Goal: Information Seeking & Learning: Learn about a topic

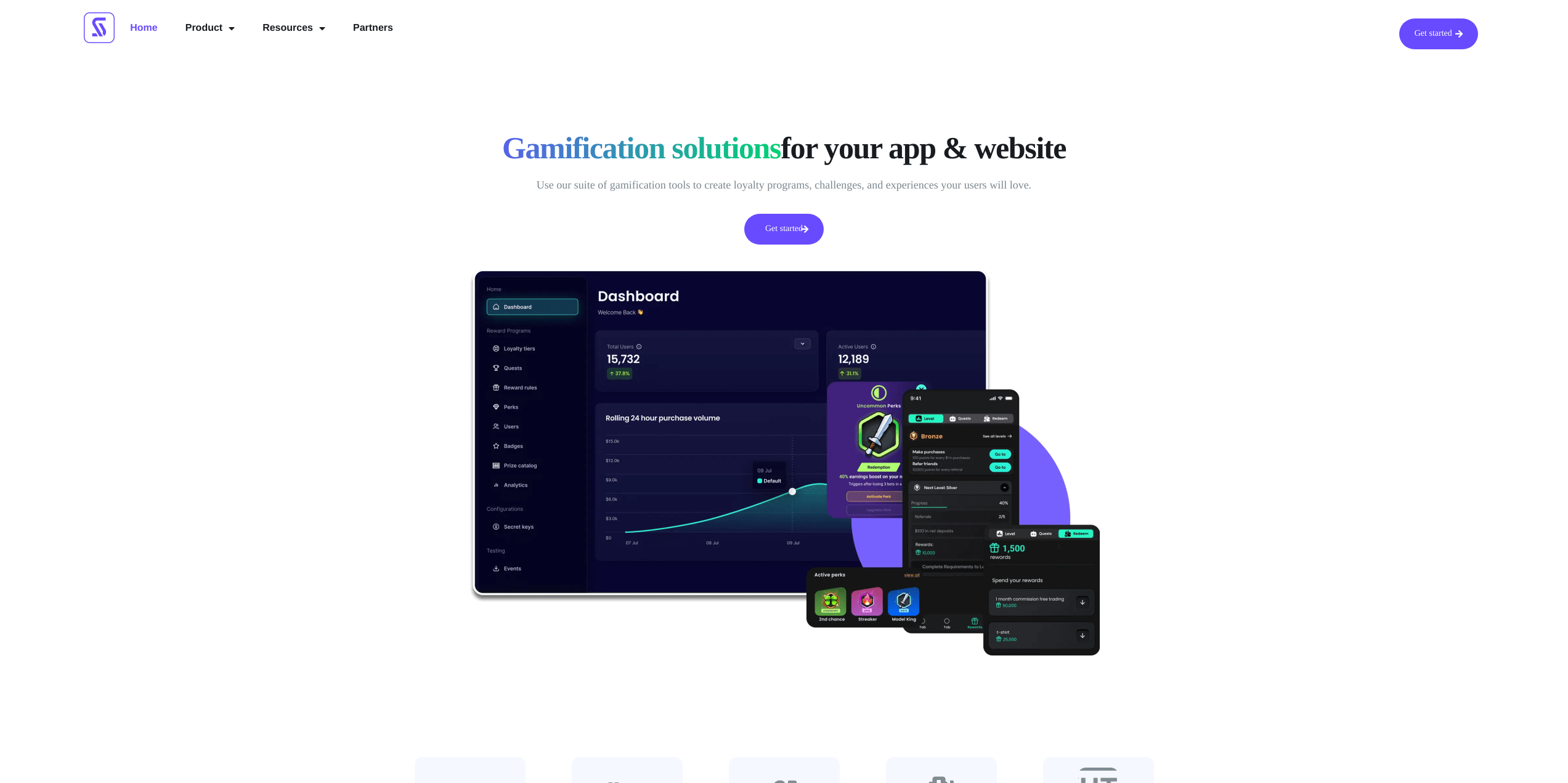
click at [795, 225] on link "Get started" at bounding box center [784, 229] width 79 height 31
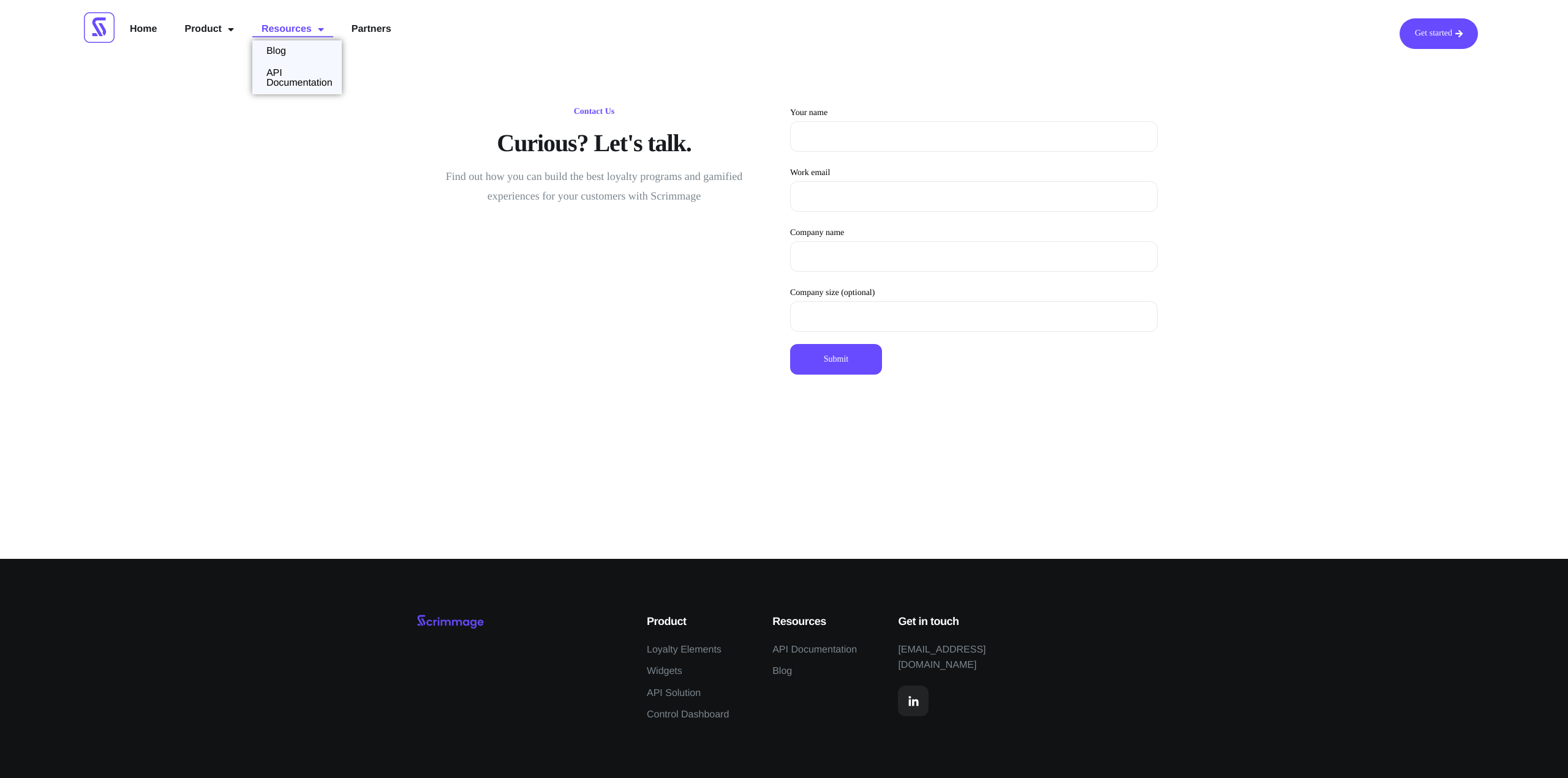
click at [312, 29] on span "Menu" at bounding box center [317, 29] width 12 height 22
click at [302, 44] on li "Blog" at bounding box center [296, 49] width 89 height 22
click at [277, 48] on link "Blog" at bounding box center [274, 49] width 43 height 10
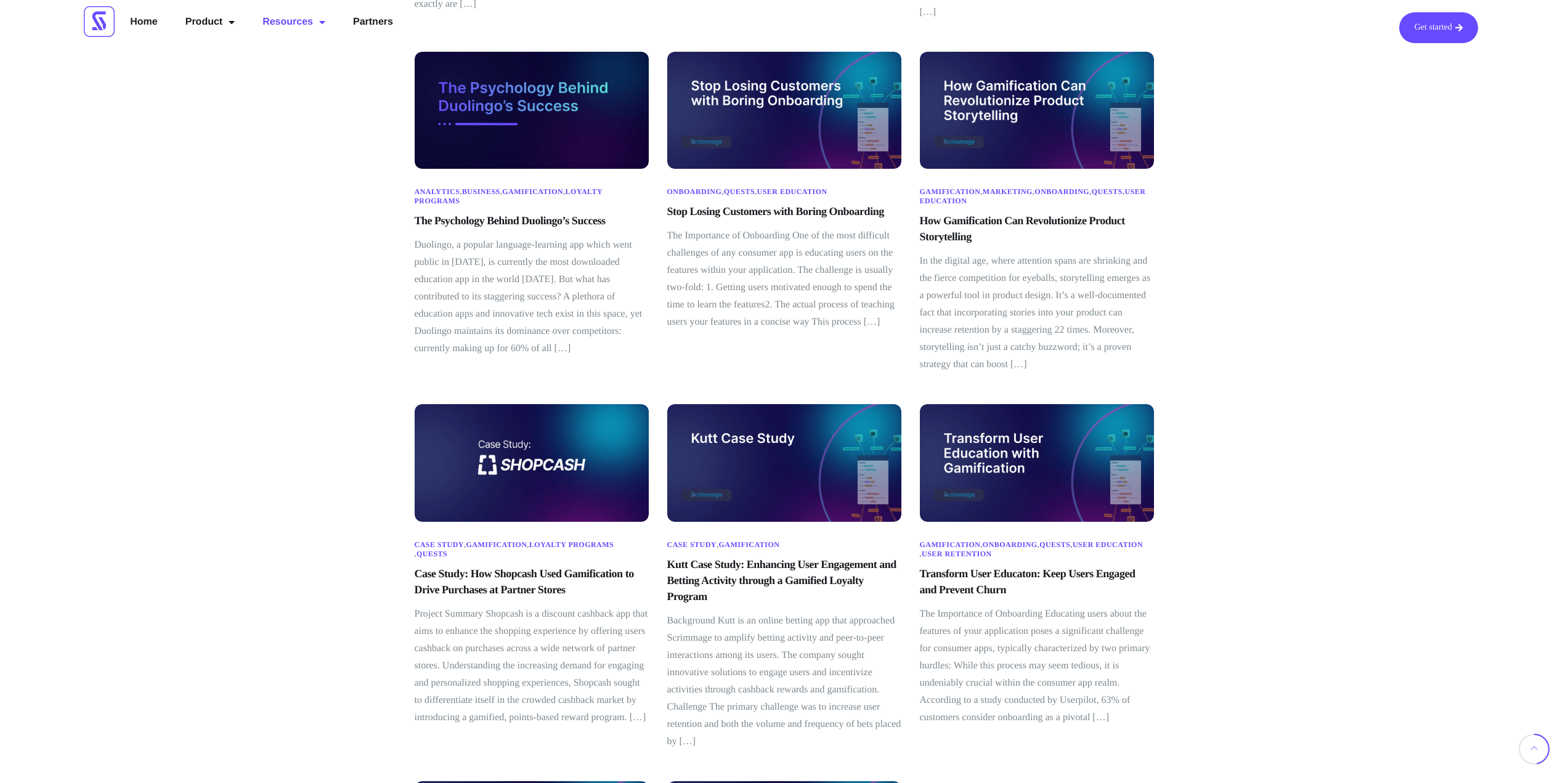
scroll to position [370, 0]
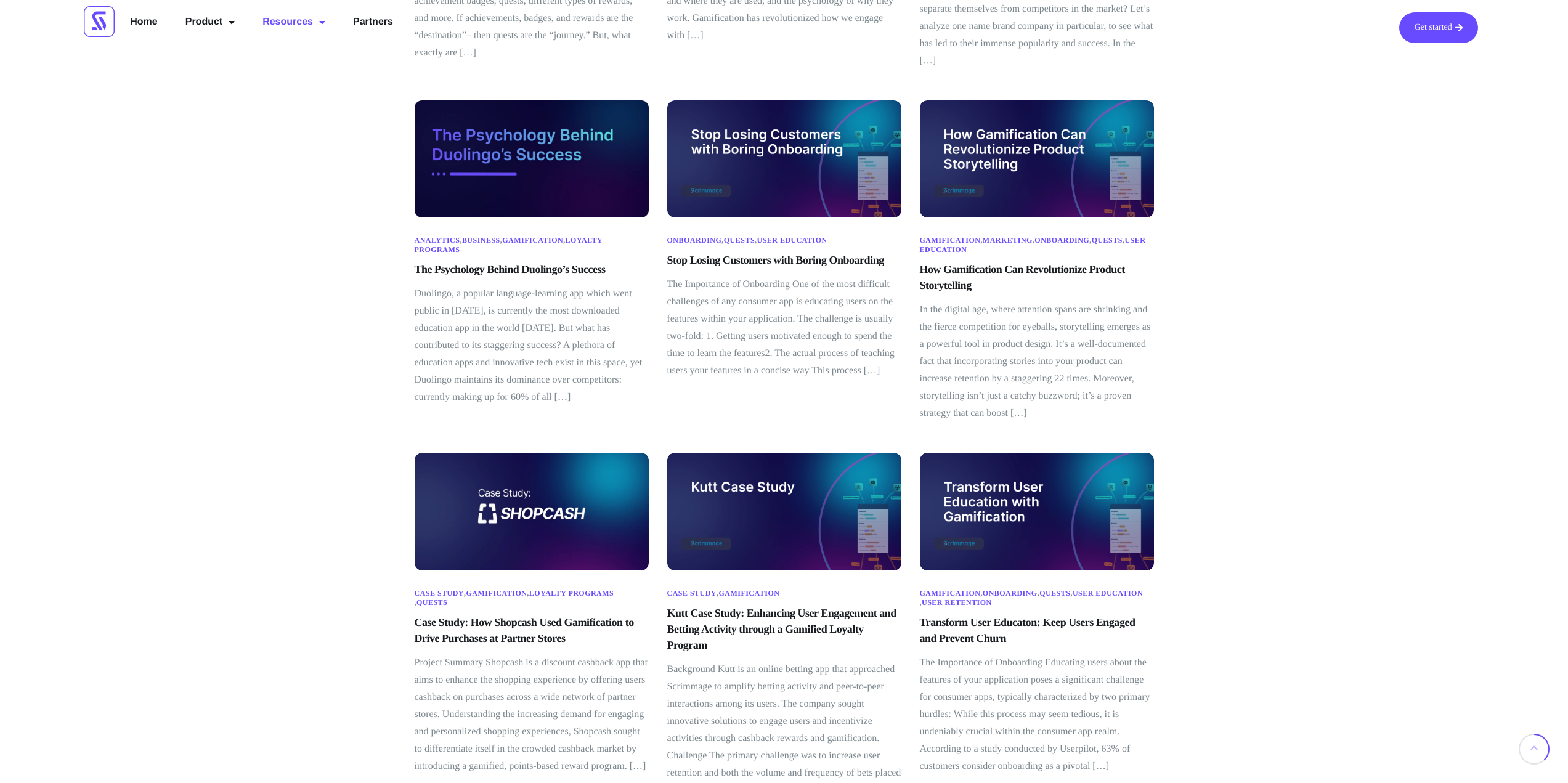
click at [541, 139] on img at bounding box center [531, 158] width 251 height 125
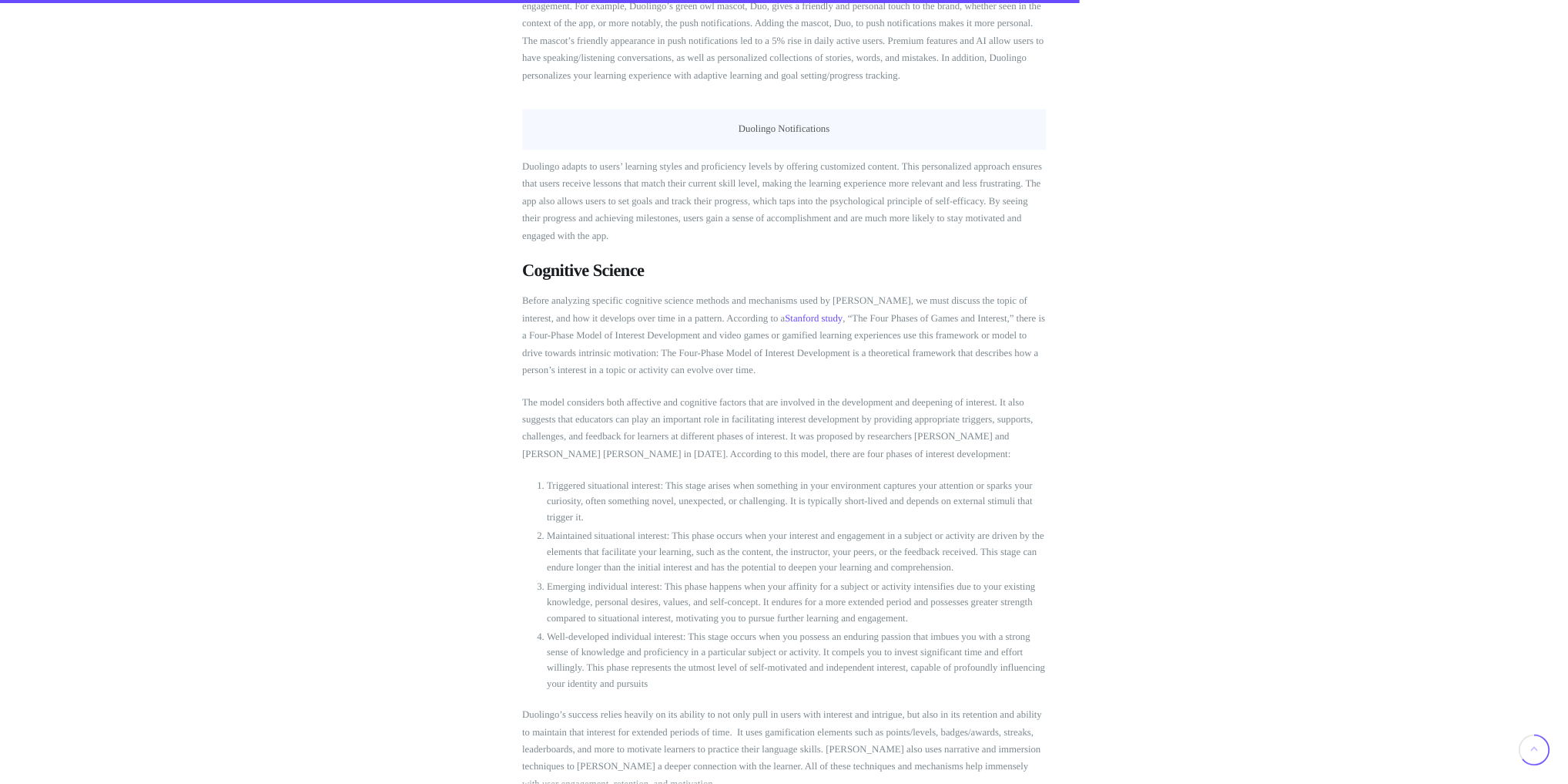
scroll to position [4007, 0]
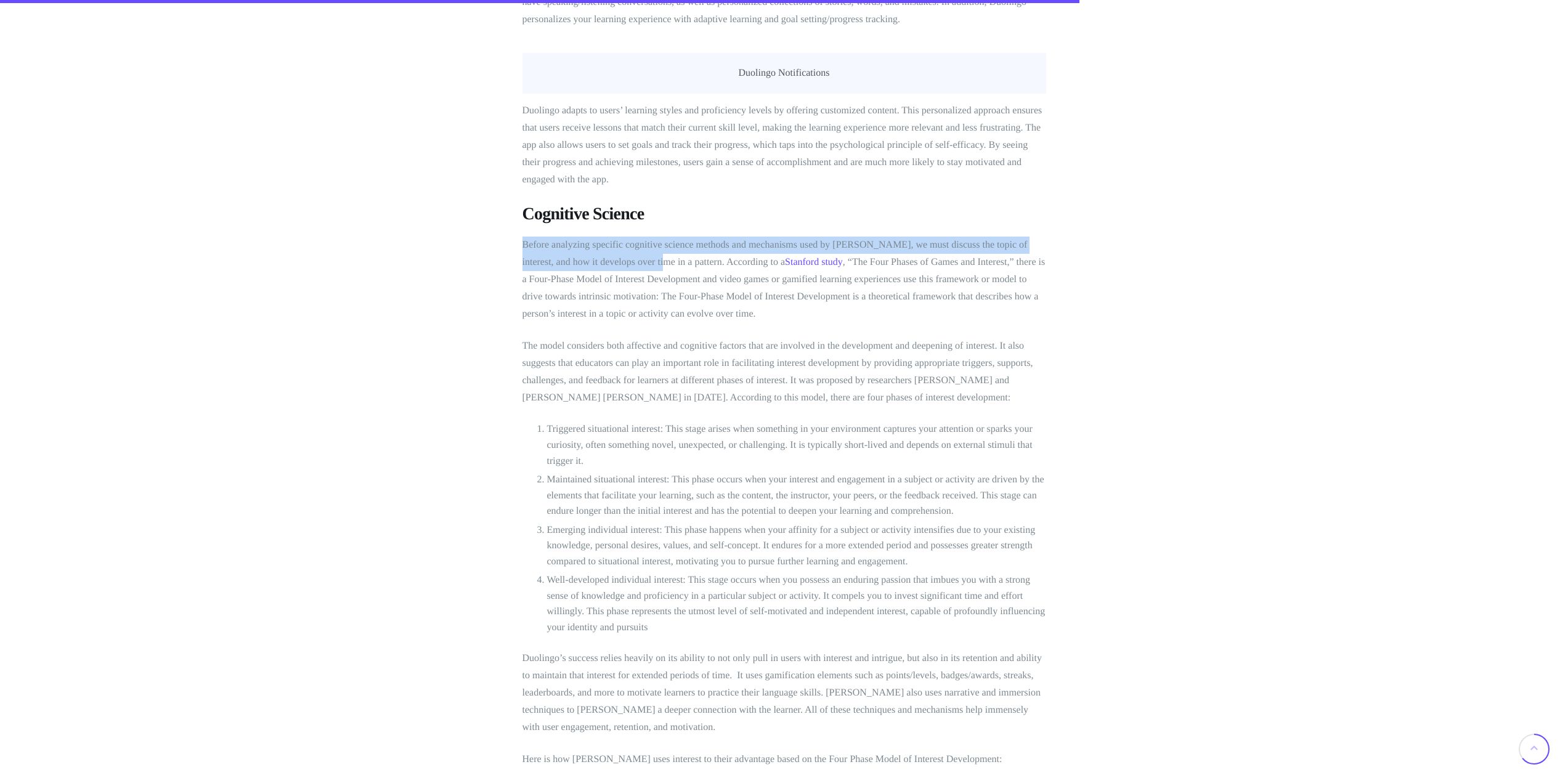
drag, startPoint x: 515, startPoint y: 229, endPoint x: 633, endPoint y: 244, distance: 118.9
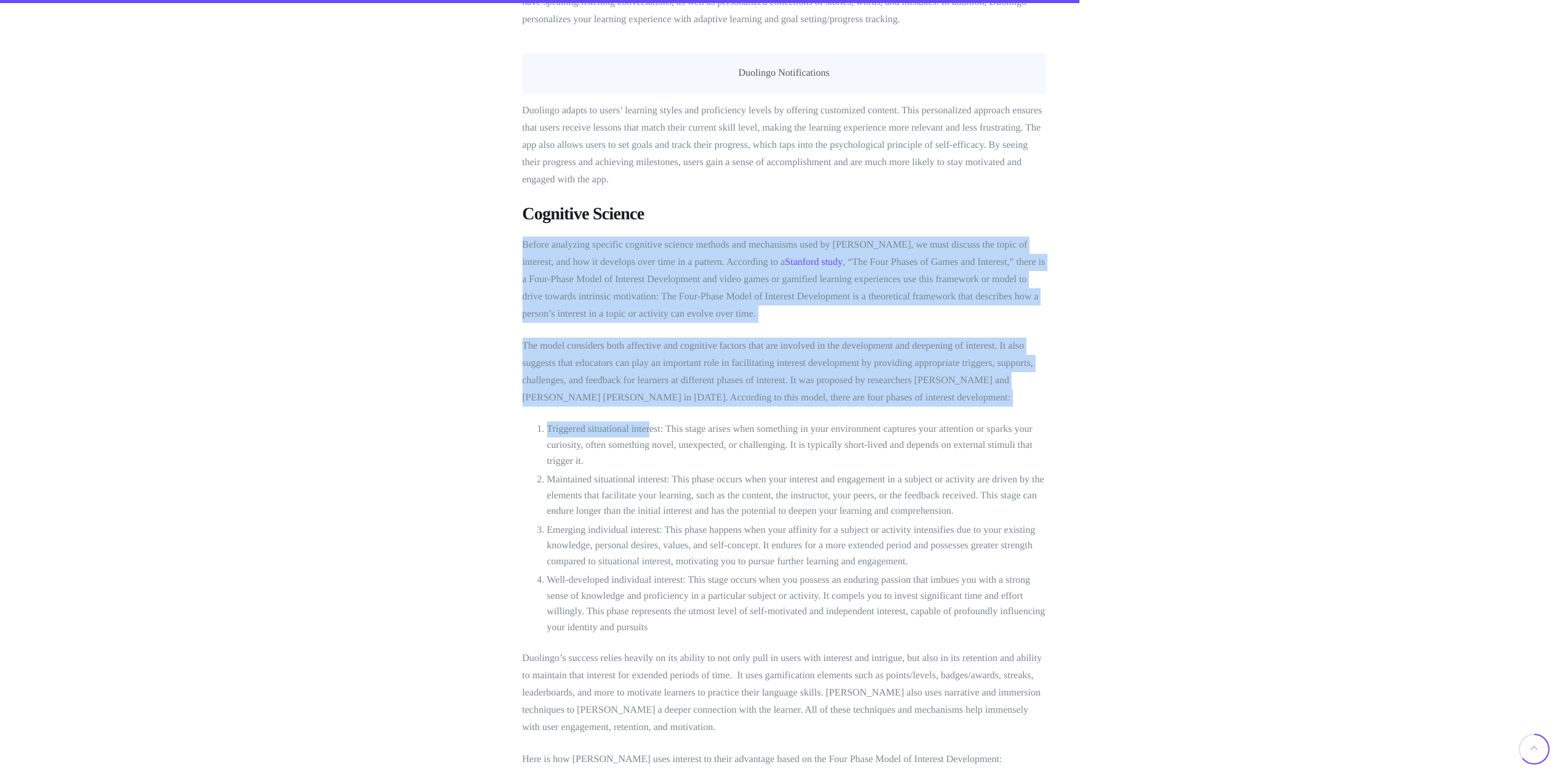
drag, startPoint x: 516, startPoint y: 231, endPoint x: 648, endPoint y: 392, distance: 208.2
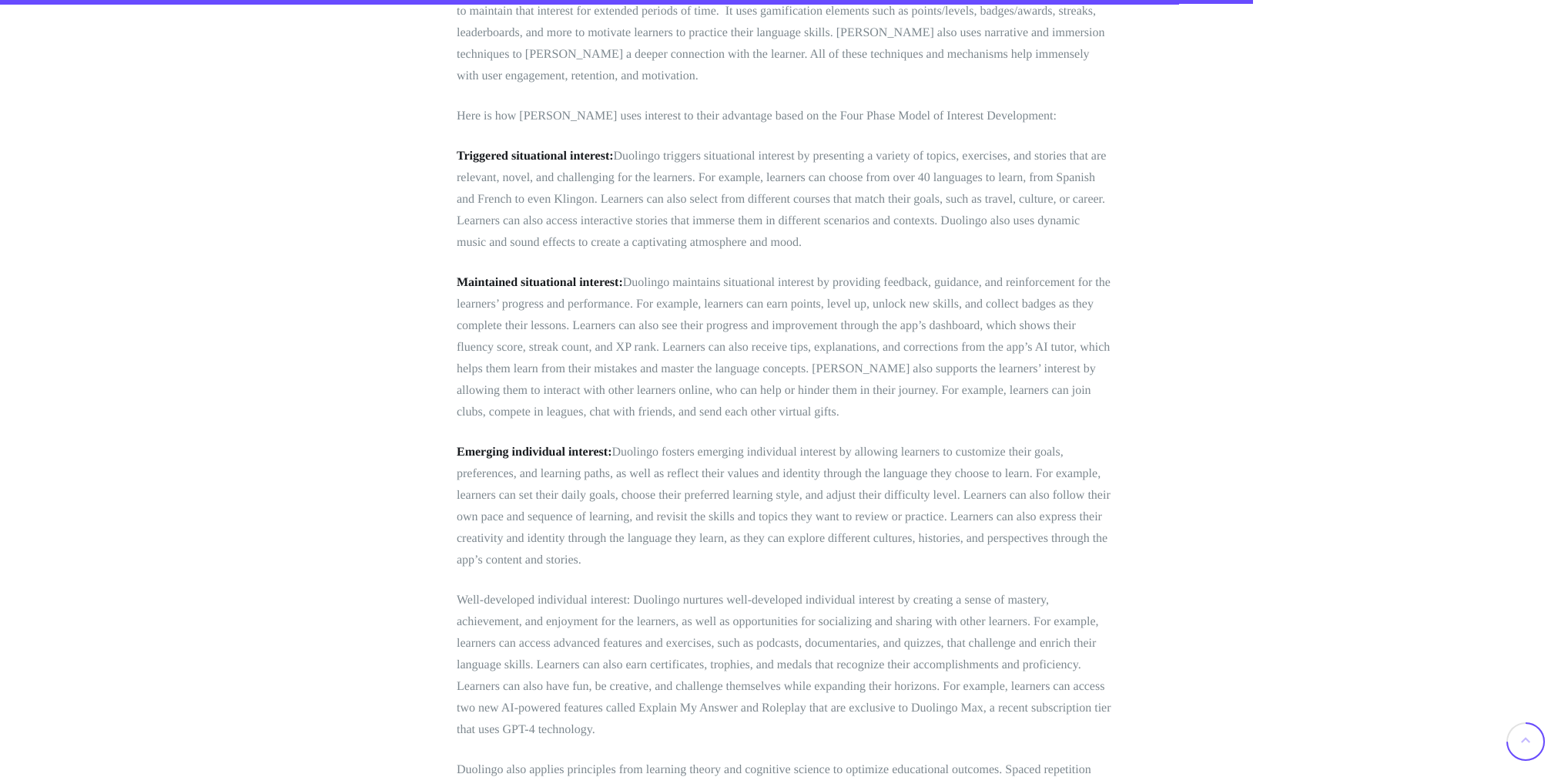
scroll to position [4871, 0]
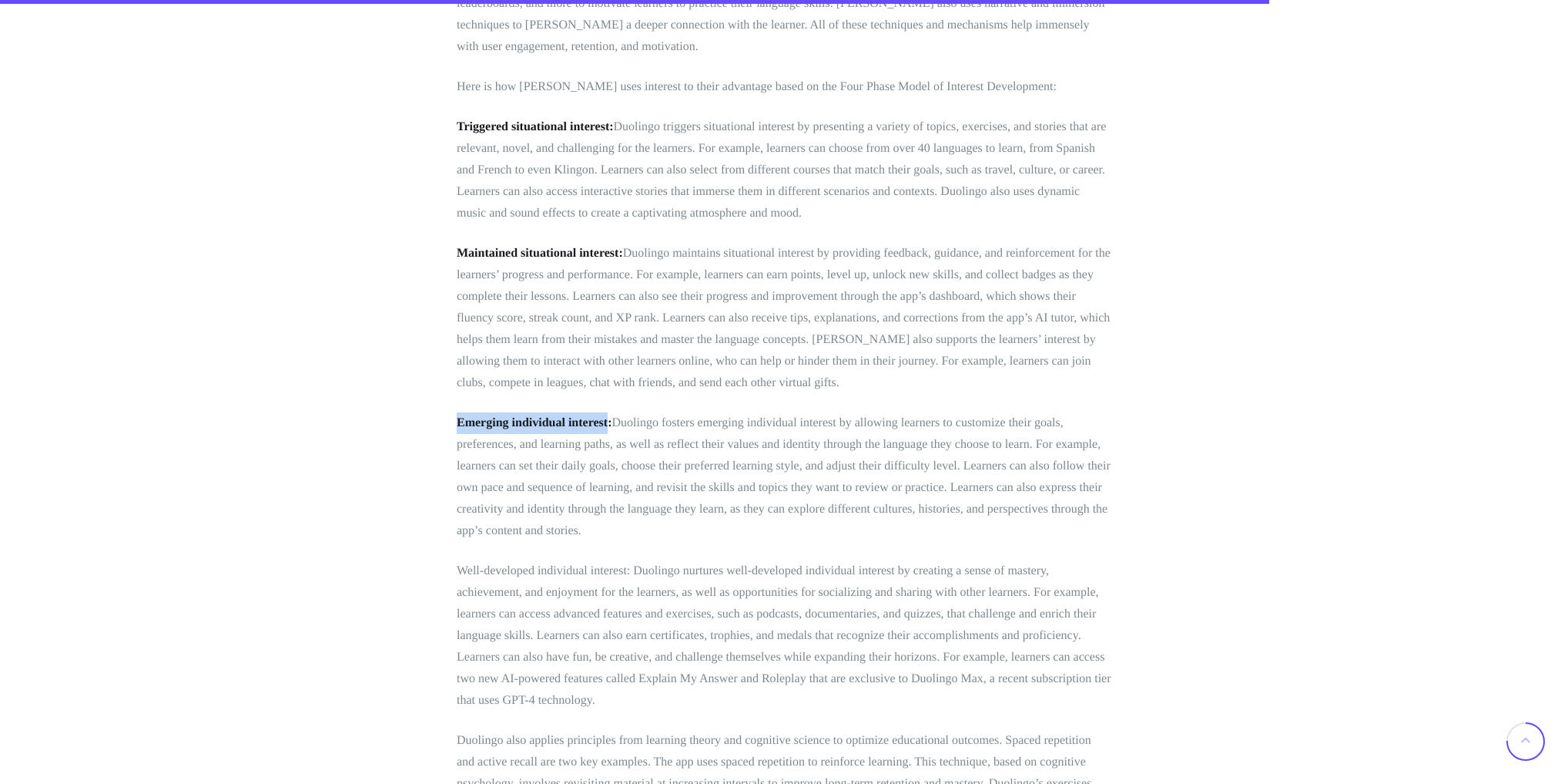
drag, startPoint x: 488, startPoint y: 407, endPoint x: 606, endPoint y: 407, distance: 118.0
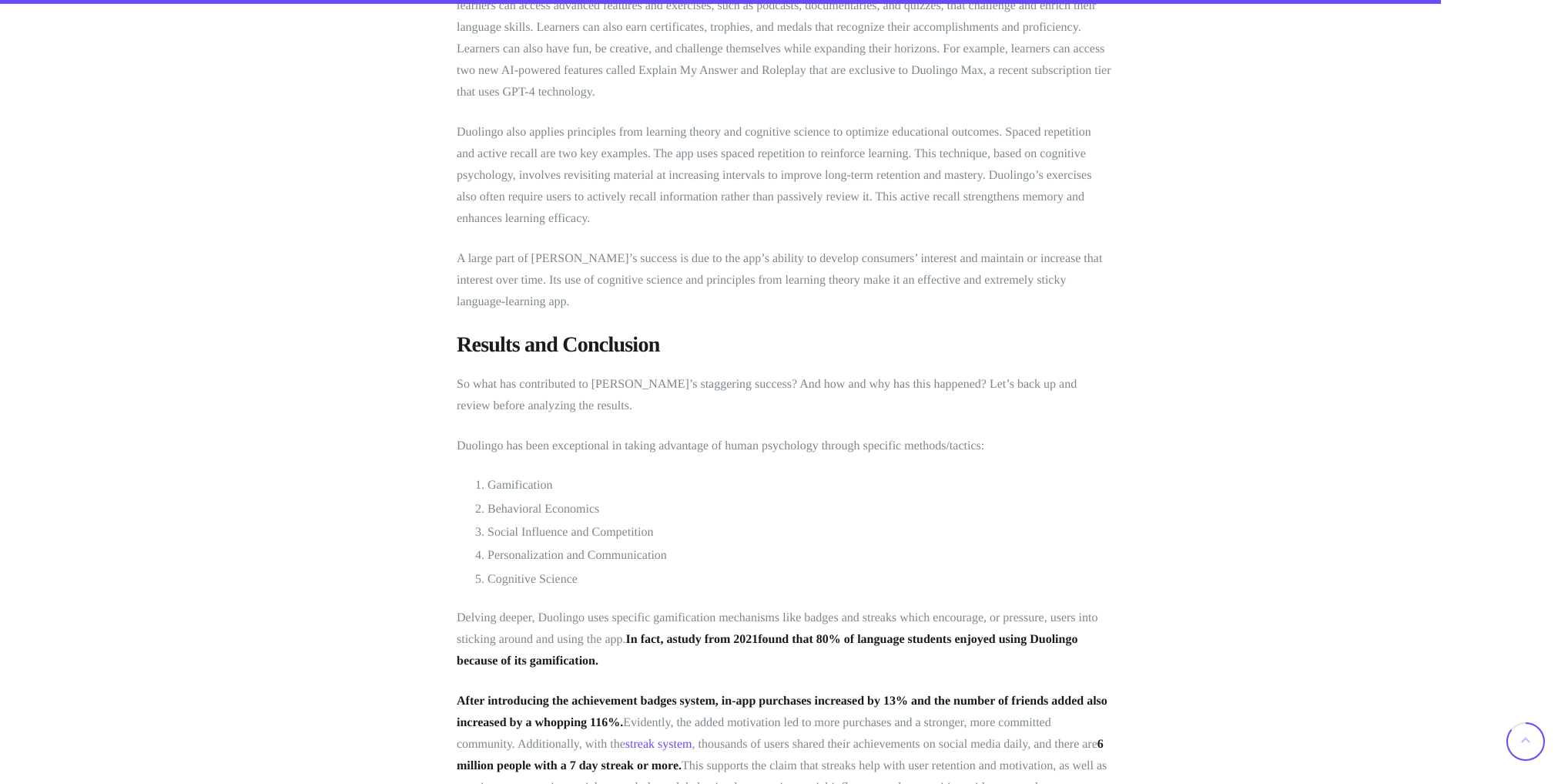
scroll to position [5549, 0]
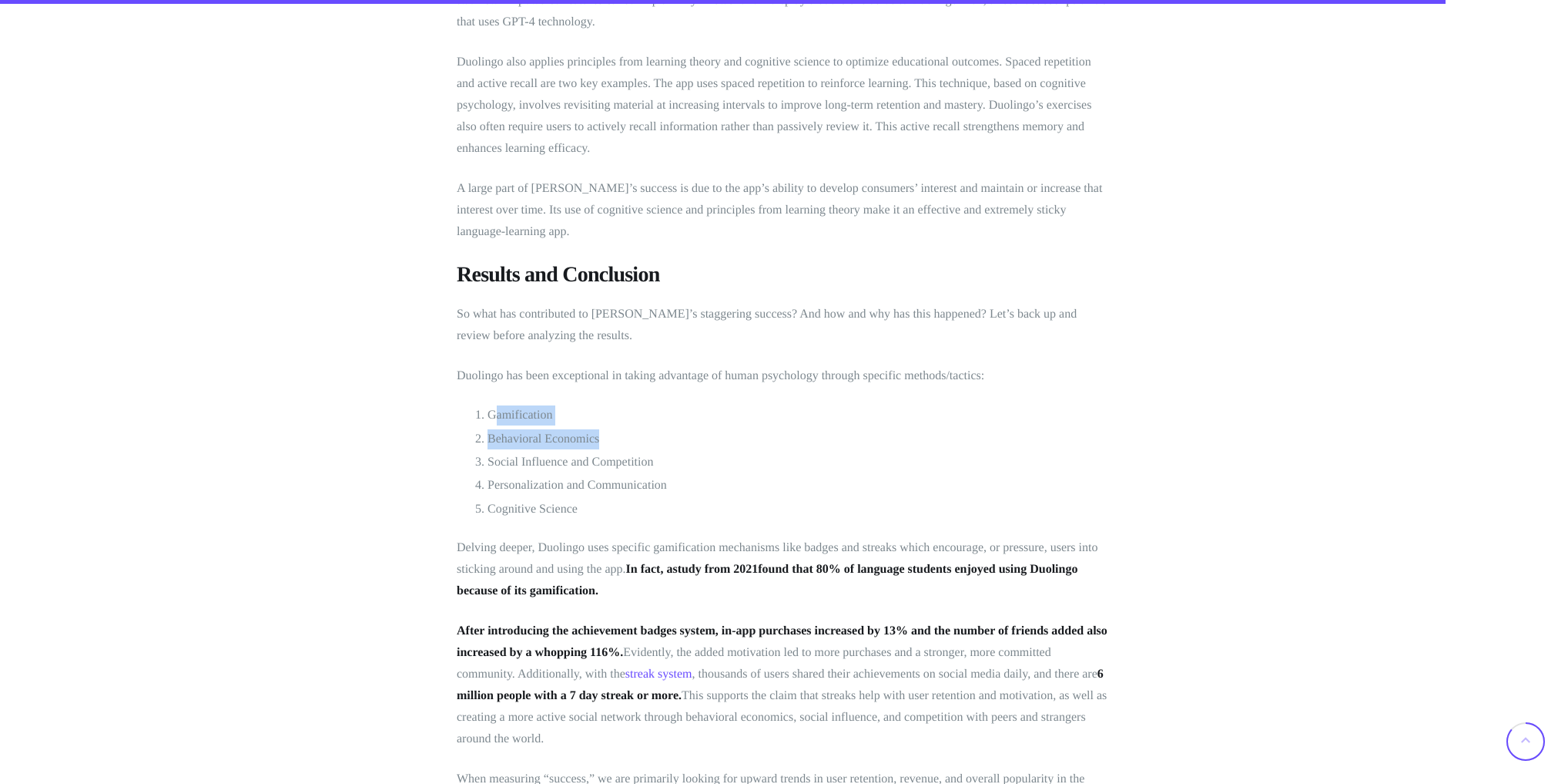
drag, startPoint x: 495, startPoint y: 401, endPoint x: 691, endPoint y: 421, distance: 197.0
click at [699, 422] on ol "Gamification Behavioral Economics Social Influence and Competition Personalizat…" at bounding box center [784, 462] width 655 height 113
click at [728, 429] on li "Behavioral Economics" at bounding box center [800, 439] width 624 height 20
drag, startPoint x: 415, startPoint y: 458, endPoint x: 625, endPoint y: 436, distance: 211.1
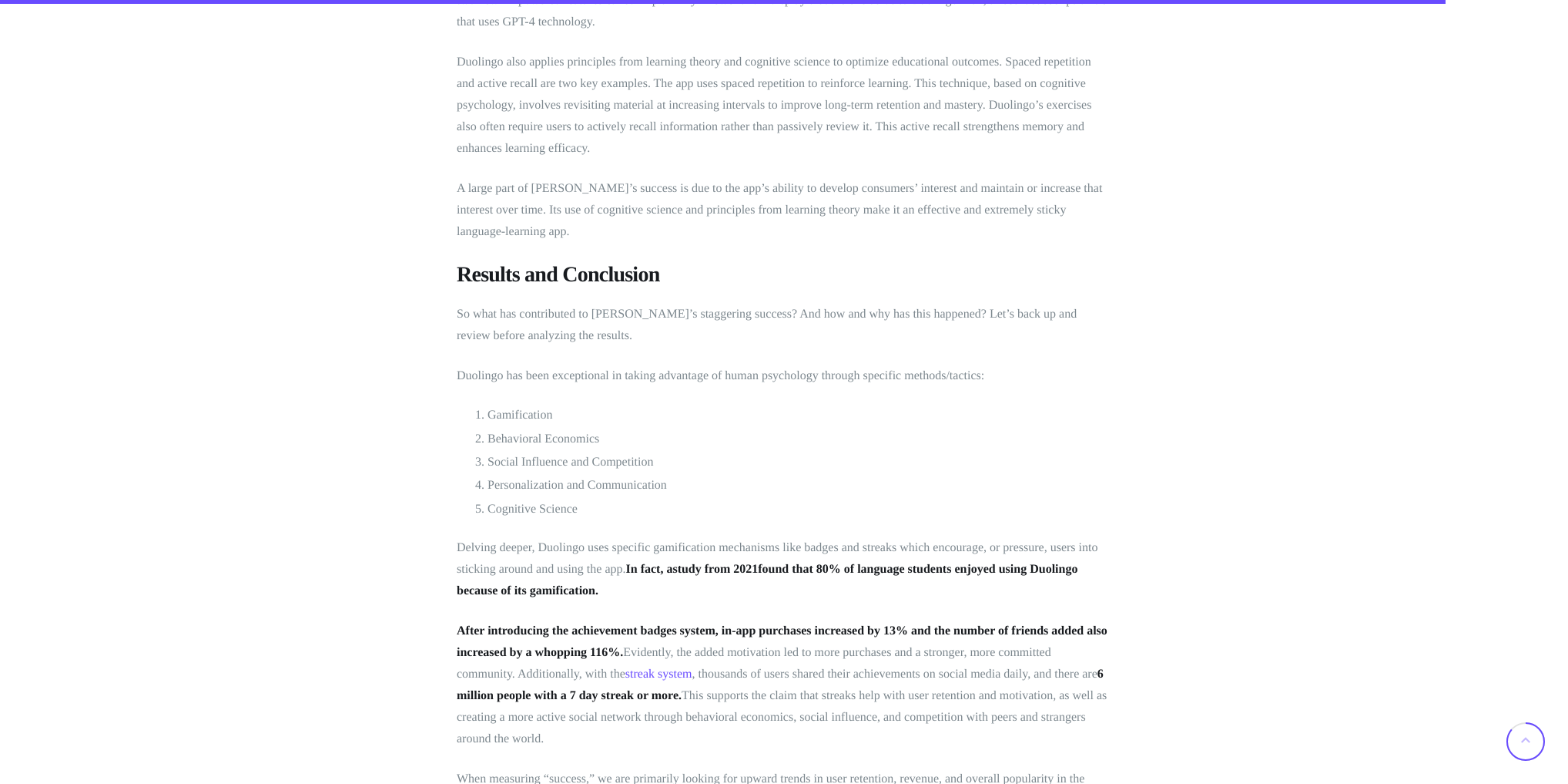
click at [738, 429] on li "Behavioral Economics" at bounding box center [800, 439] width 624 height 20
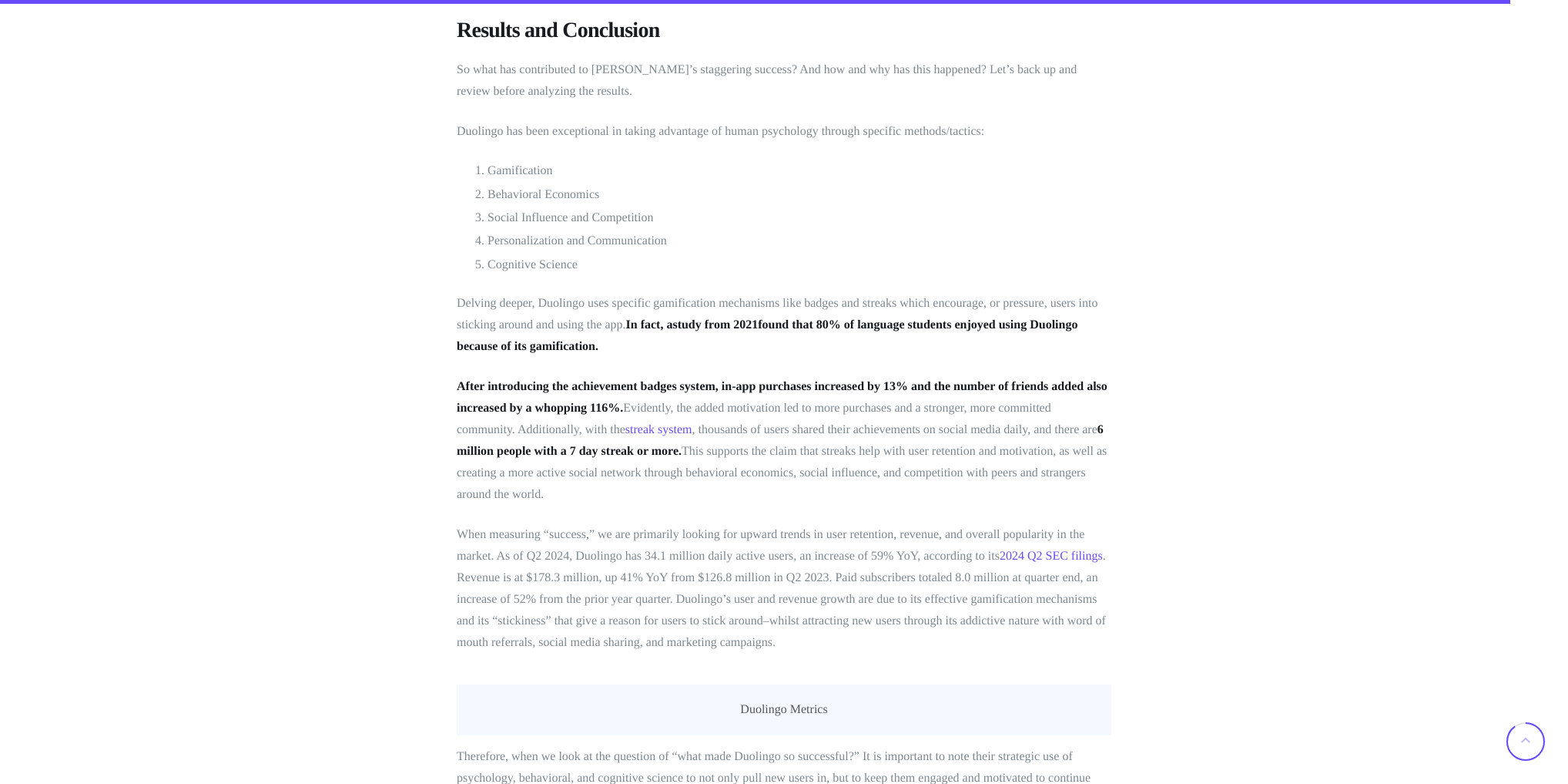
scroll to position [5795, 0]
